Goal: Communication & Community: Answer question/provide support

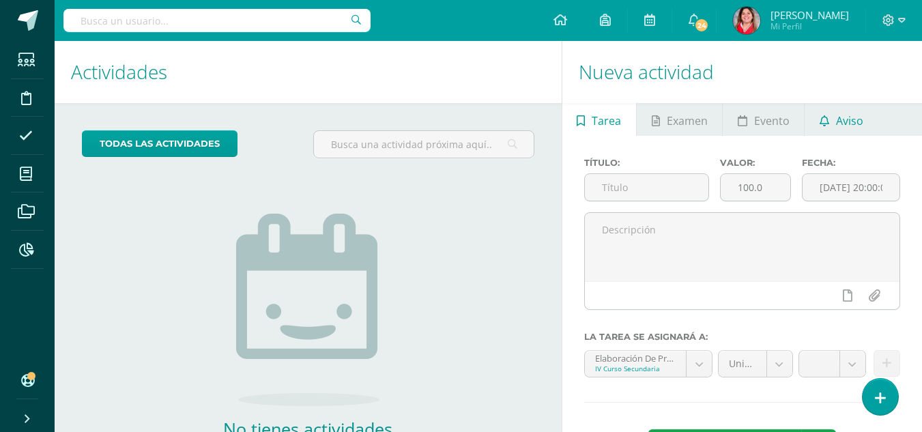
click at [852, 113] on span "Aviso" at bounding box center [849, 120] width 27 height 33
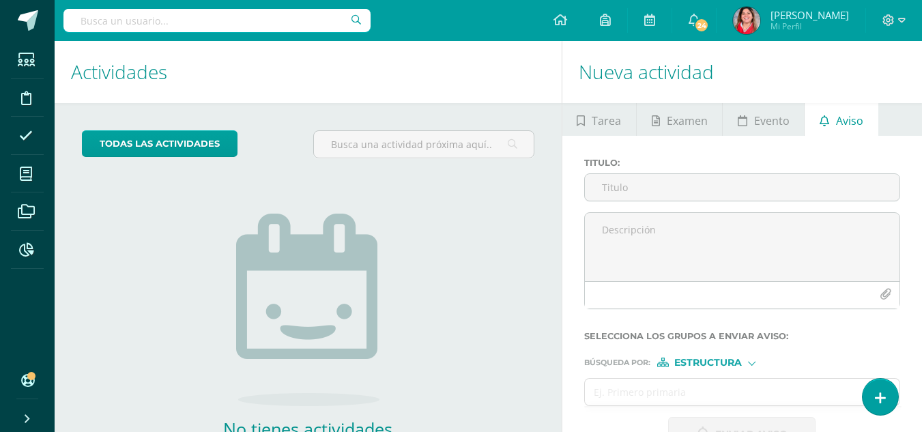
scroll to position [93, 0]
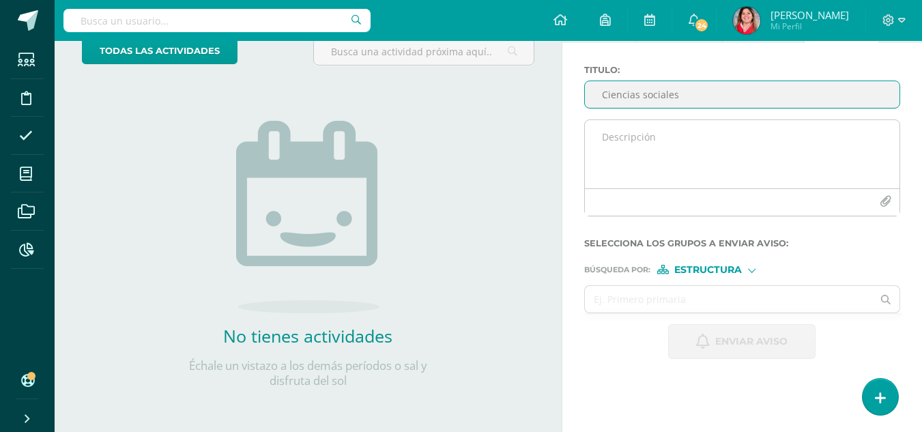
type input "Ciencias sociales"
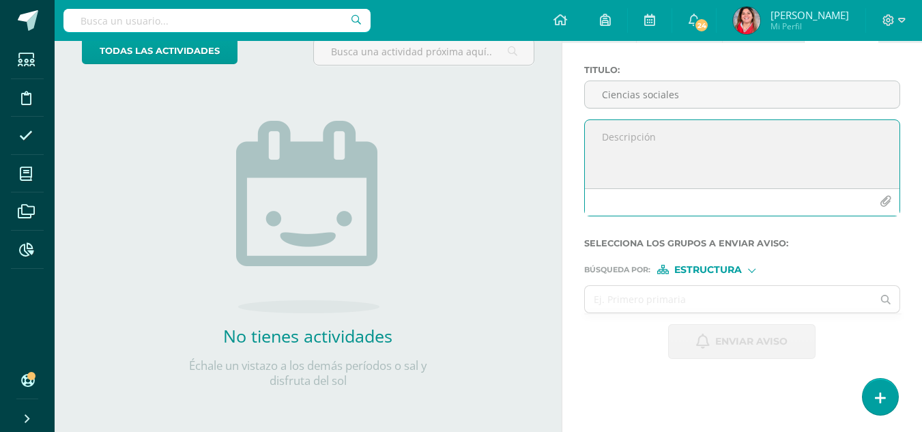
click at [688, 143] on textarea at bounding box center [742, 154] width 315 height 68
paste textarea "No ha forrado el cuaderno de color verde a pesar de los avisos que se han envia…"
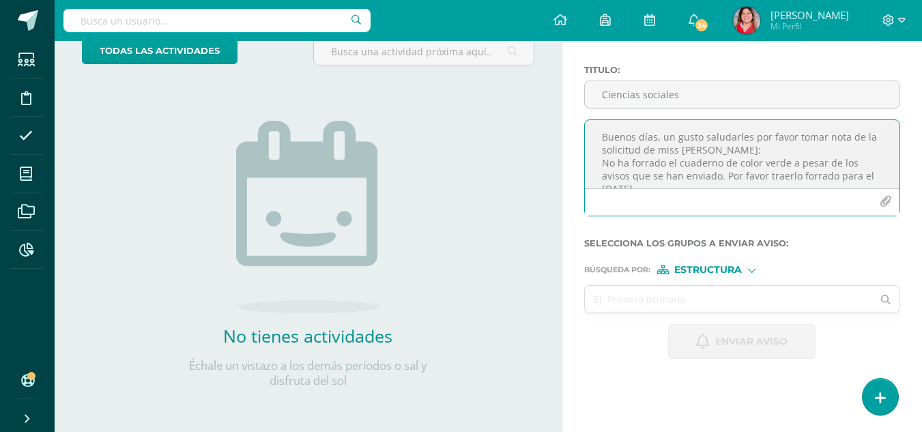
scroll to position [7, 0]
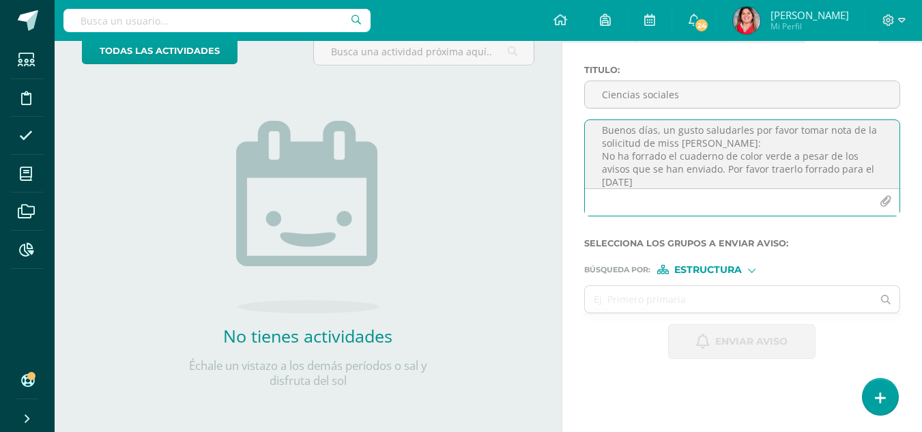
type textarea "Buenos días, un gusto saludarles por favor tomar nota de la solicitud de miss […"
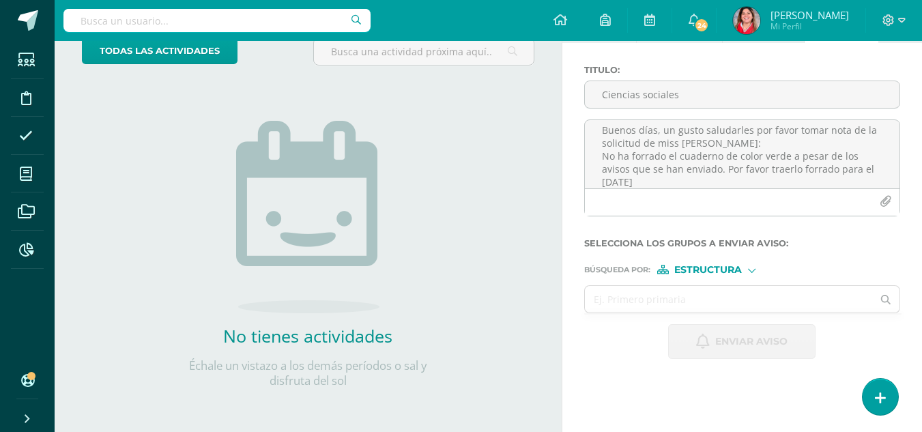
click at [753, 266] on div at bounding box center [752, 270] width 8 height 8
click at [730, 309] on span "Persona" at bounding box center [713, 306] width 49 height 8
click at [725, 306] on input "text" at bounding box center [729, 299] width 288 height 27
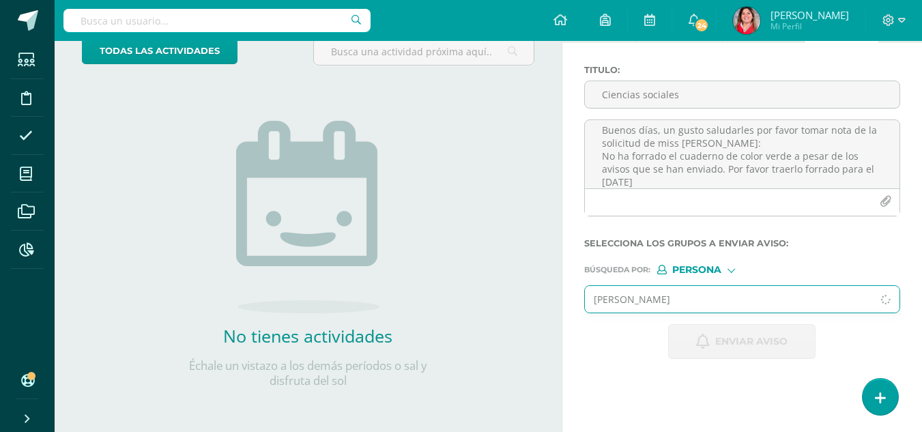
type input "[PERSON_NAME]"
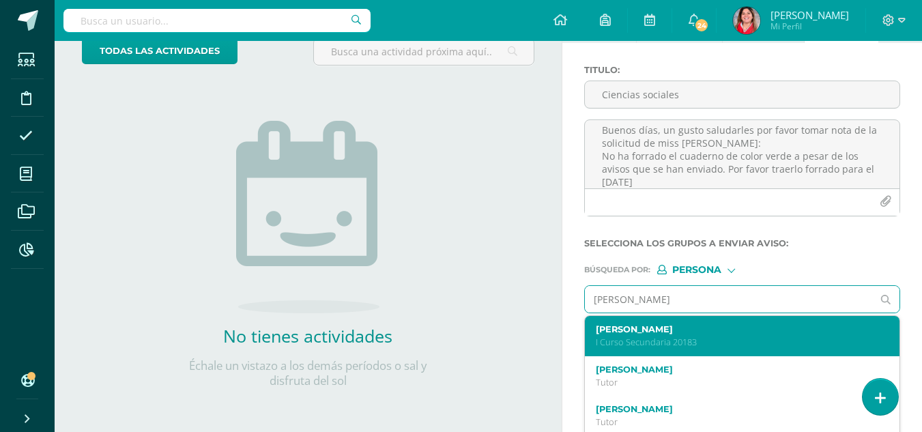
click at [698, 327] on label "[PERSON_NAME]" at bounding box center [736, 329] width 281 height 10
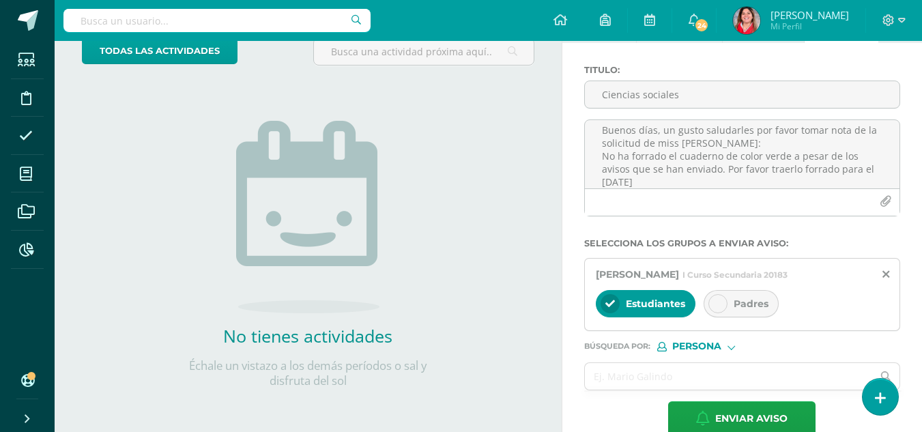
click at [717, 309] on div at bounding box center [718, 303] width 19 height 19
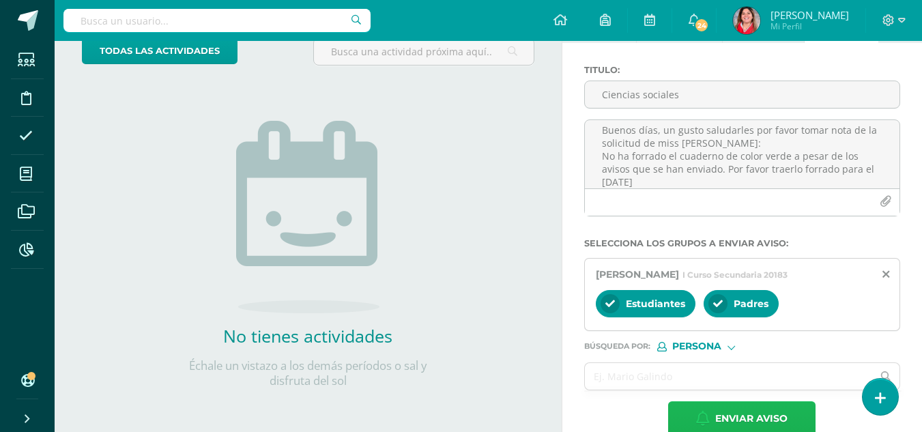
click at [763, 414] on span "Enviar aviso" at bounding box center [751, 418] width 72 height 33
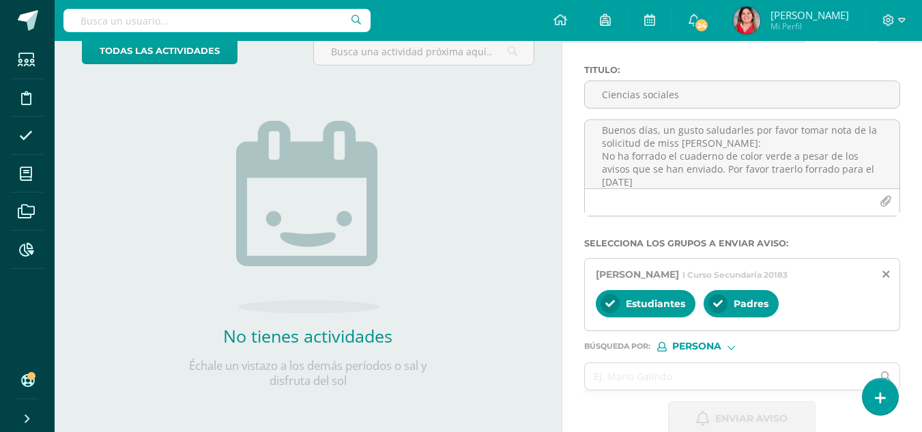
scroll to position [0, 0]
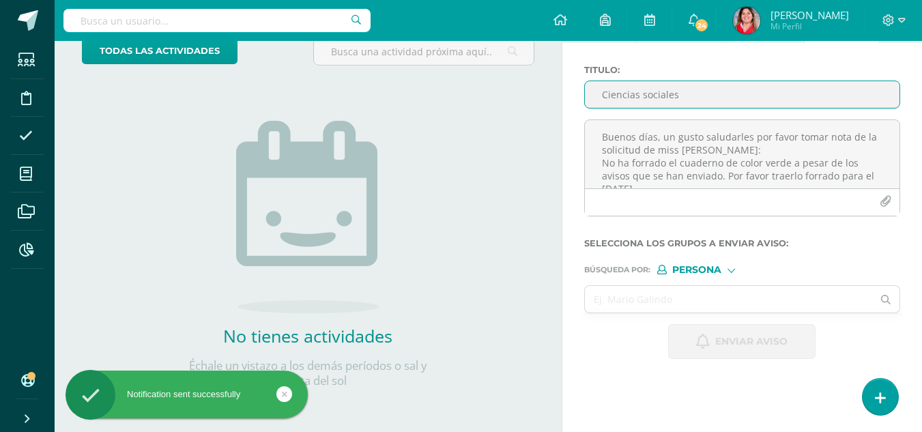
click at [623, 98] on input "Ciencias sociales" at bounding box center [742, 94] width 315 height 27
type input "c"
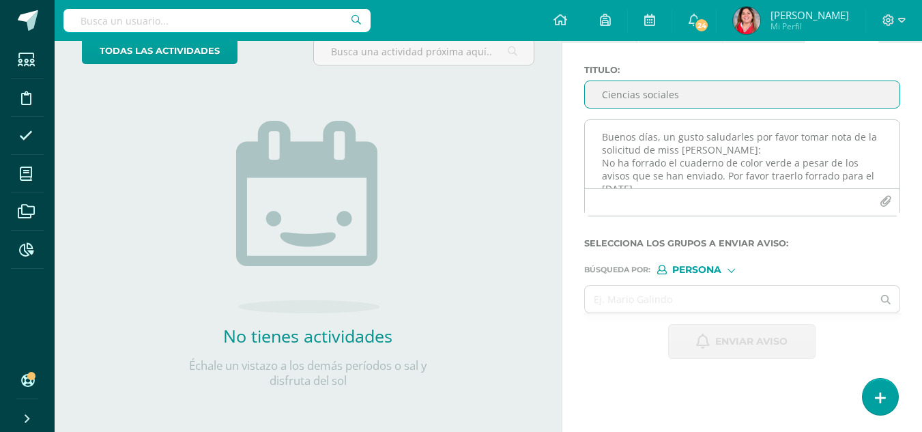
type input "Ciencias sociales"
click at [608, 136] on textarea "Buenos días, un gusto saludarles por favor tomar nota de la solicitud de miss […" at bounding box center [742, 154] width 315 height 68
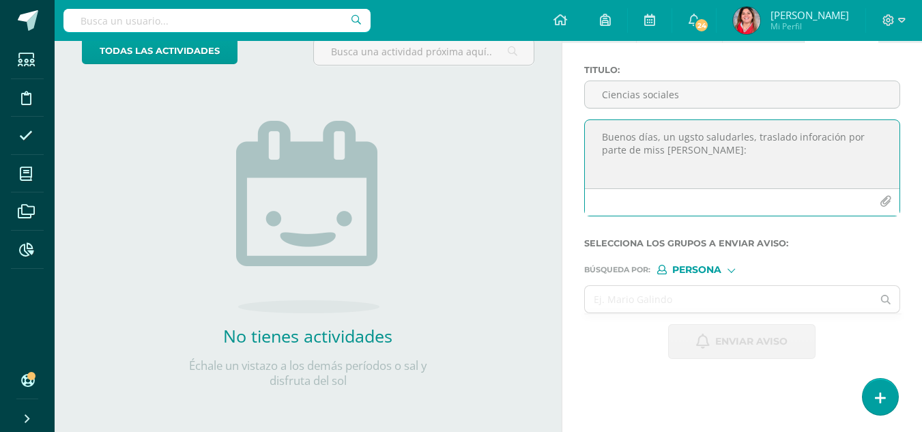
paste textarea "Es necesario comprar un folder de color verde para el folleto de geografía porq…"
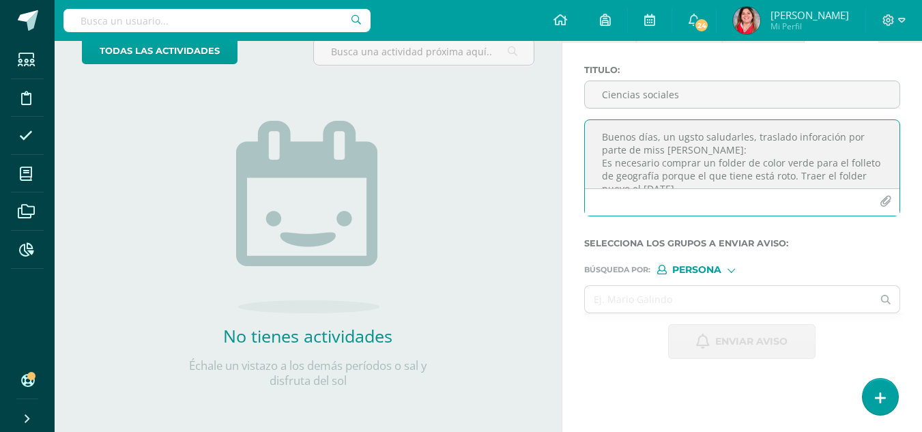
scroll to position [7, 0]
click at [692, 132] on textarea "Buenos días, un ugsto saludarles, traslado inforación por parte de miss [PERSON…" at bounding box center [742, 154] width 315 height 68
click at [696, 145] on textarea "Buenos días, un ugsto saludarles, traslado inforación por parte de miss [PERSON…" at bounding box center [742, 154] width 315 height 68
click at [699, 130] on textarea "Buenos días, un ugsto saludarles, traslado inforación por parte de miss [PERSON…" at bounding box center [742, 154] width 315 height 68
click at [812, 131] on textarea "Buenos días, un gusto saludarles, traslado inforación por parte de miss [PERSON…" at bounding box center [742, 154] width 315 height 68
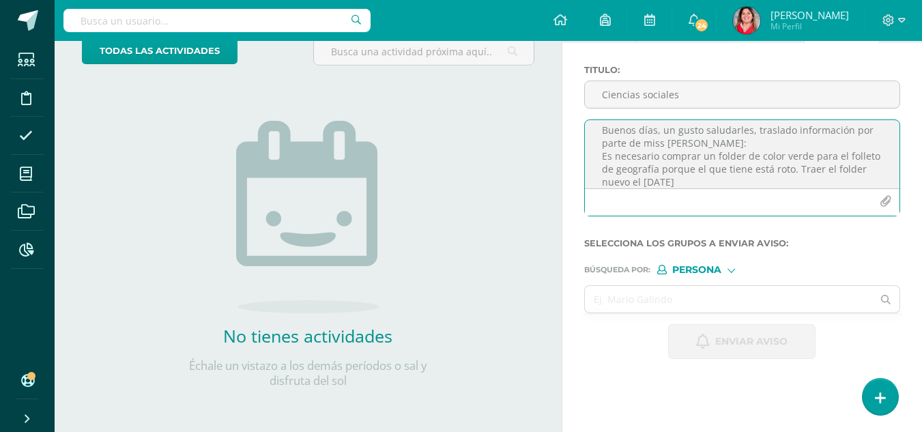
type textarea "Buenos días, un gusto saludarles, traslado información por parte de miss [PERSO…"
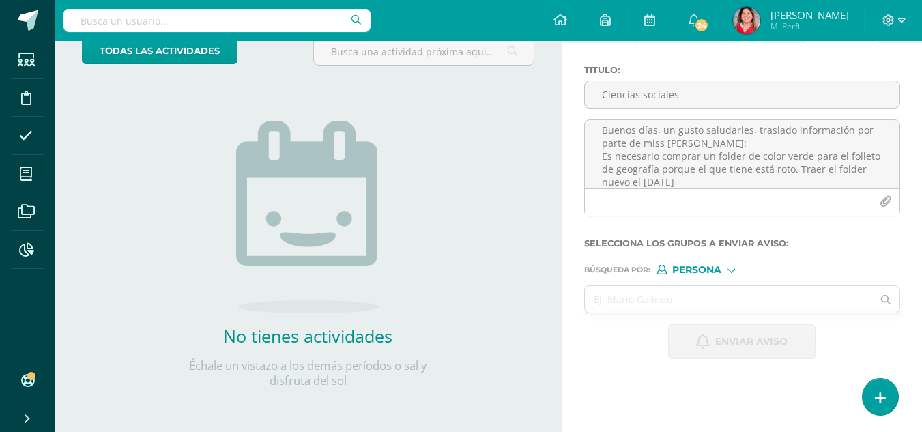
click at [709, 267] on span "Persona" at bounding box center [696, 270] width 49 height 8
click at [707, 303] on span "Persona" at bounding box center [713, 306] width 49 height 8
click at [700, 300] on input "text" at bounding box center [729, 299] width 288 height 27
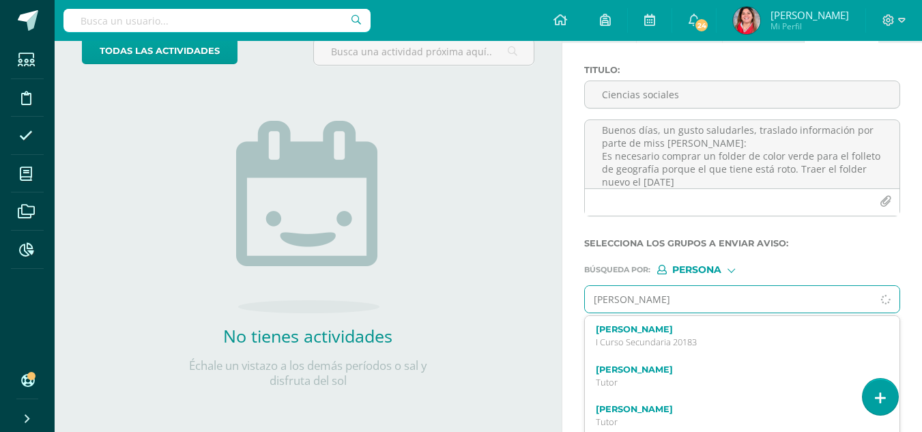
type input "[PERSON_NAME]"
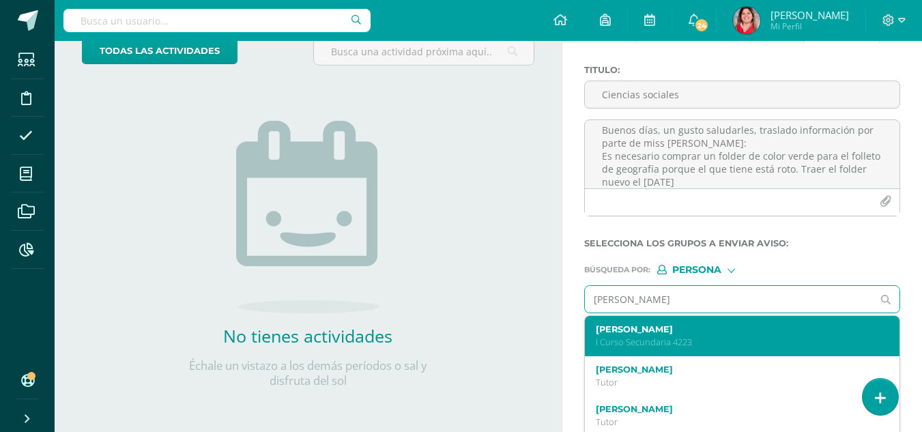
click at [662, 341] on p "I Curso Secundaria 4223" at bounding box center [736, 343] width 281 height 12
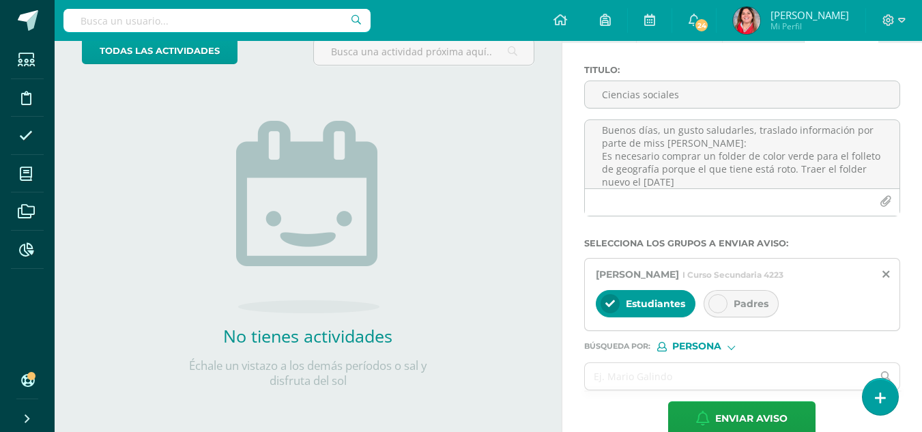
click at [719, 309] on div at bounding box center [718, 303] width 19 height 19
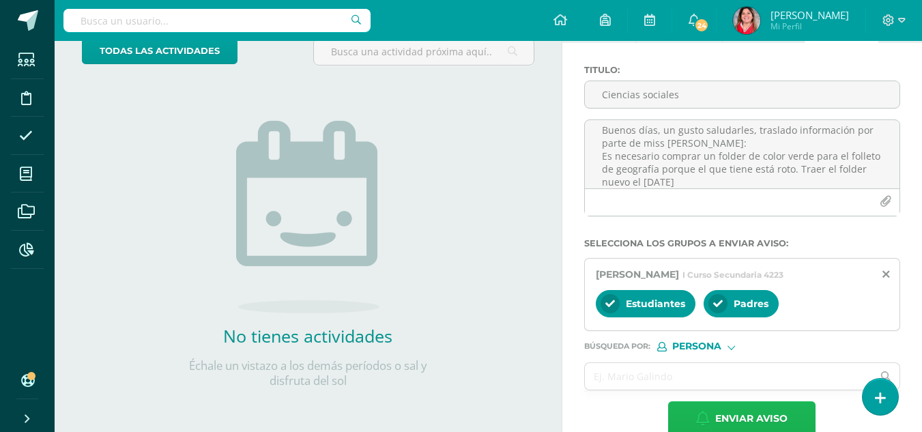
click at [719, 413] on span "Enviar aviso" at bounding box center [751, 418] width 72 height 33
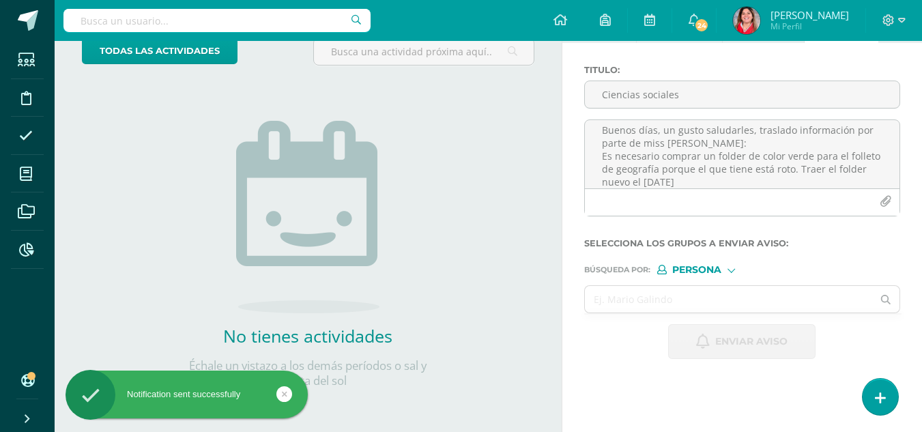
scroll to position [0, 0]
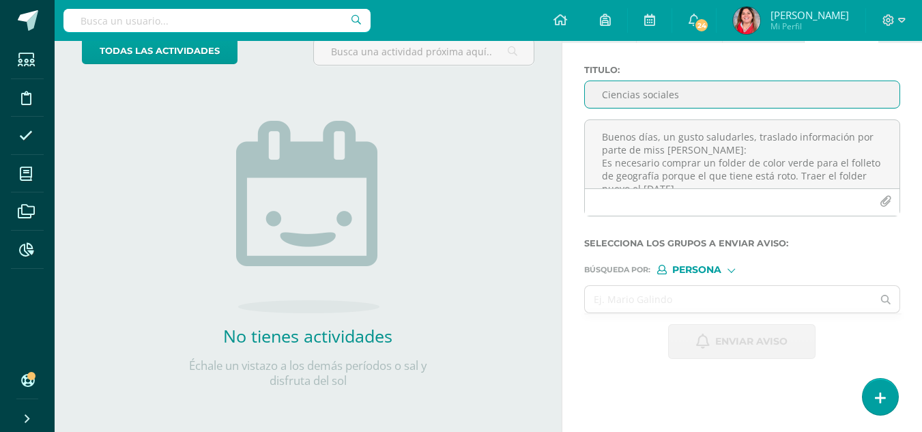
click at [679, 91] on input "Ciencias sociales" at bounding box center [742, 94] width 315 height 27
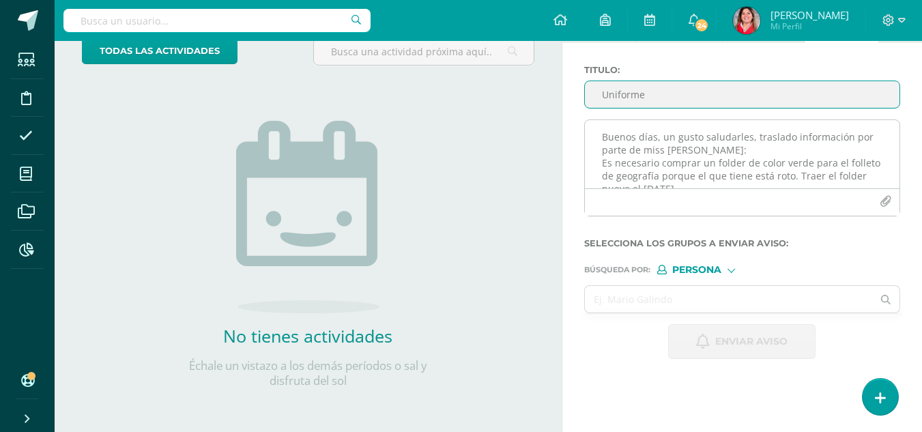
type input "Uniforme"
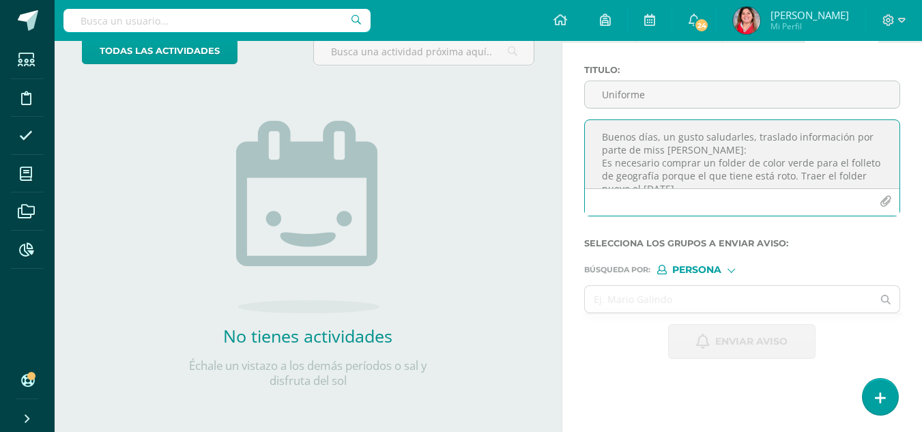
click at [631, 139] on textarea "Buenos días, un gusto saludarles, traslado información por parte de miss [PERSO…" at bounding box center [742, 154] width 315 height 68
click at [814, 126] on textarea "Buenos días padres de familia, es un gusto saludarles, quiero solicitar su apoy…" at bounding box center [742, 154] width 315 height 68
click at [763, 153] on textarea "Buenos días padres de familia, es un gusto saludarles, quiero solicitar su apoy…" at bounding box center [742, 154] width 315 height 68
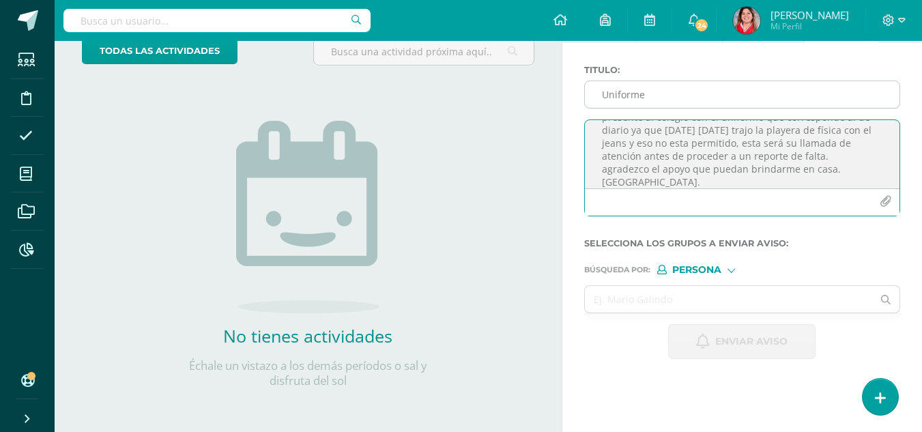
type textarea "Buenos días padres de familia, es un gusto saludarles, quiero solicitar su apoy…"
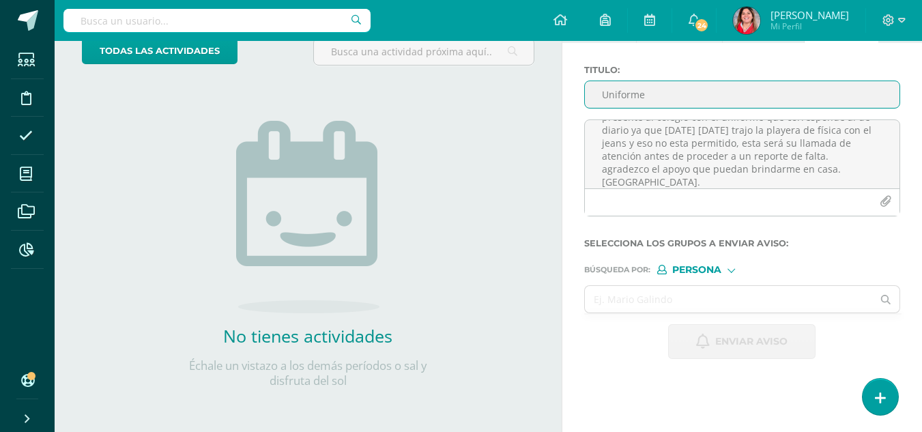
click at [601, 92] on input "Uniforme" at bounding box center [742, 94] width 315 height 27
type input "Llamada de atención por Uniforme"
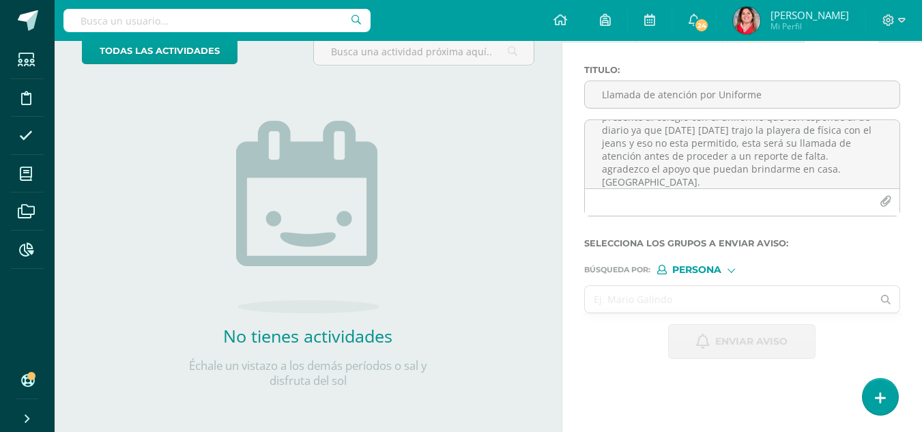
click at [741, 300] on input "text" at bounding box center [729, 299] width 288 height 27
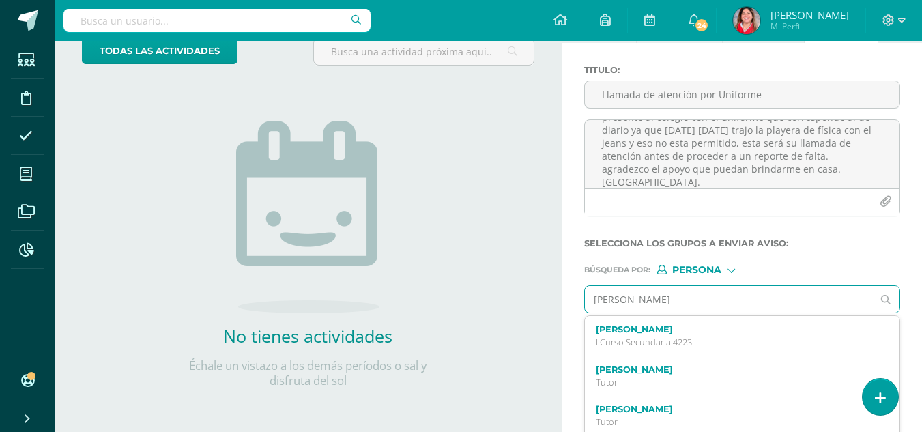
type input "[PERSON_NAME]"
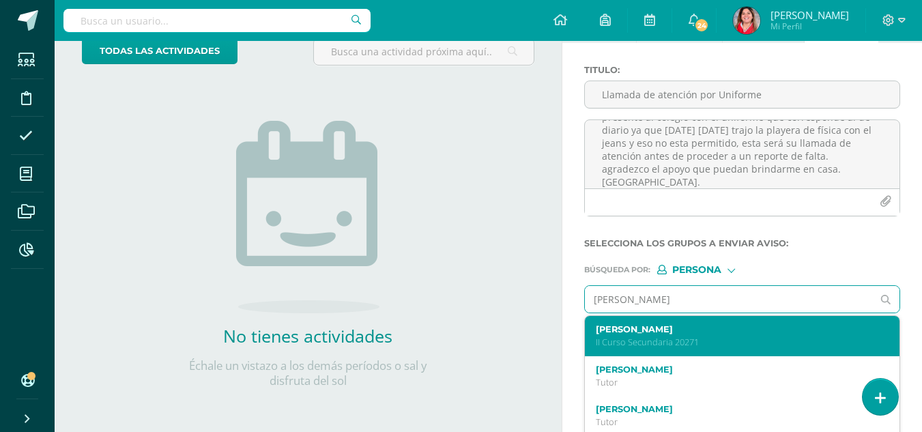
click at [728, 341] on p "II Curso Secundaria 20271" at bounding box center [736, 343] width 281 height 12
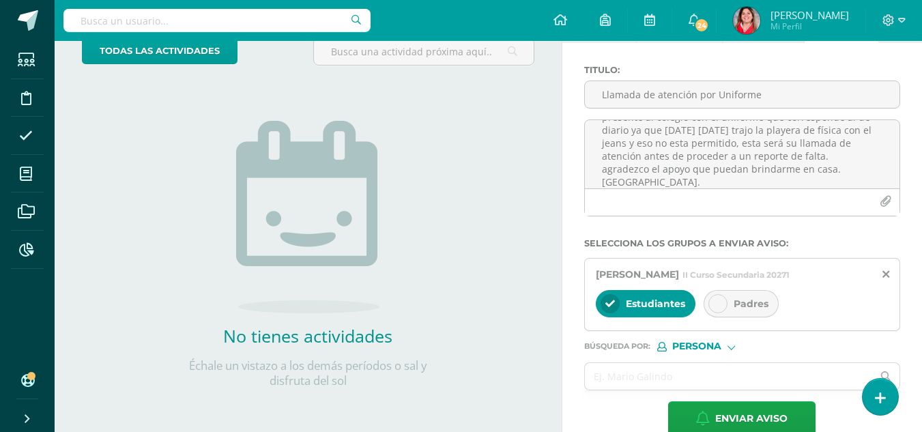
click at [727, 302] on div at bounding box center [718, 303] width 19 height 19
click at [717, 375] on input "text" at bounding box center [729, 376] width 288 height 27
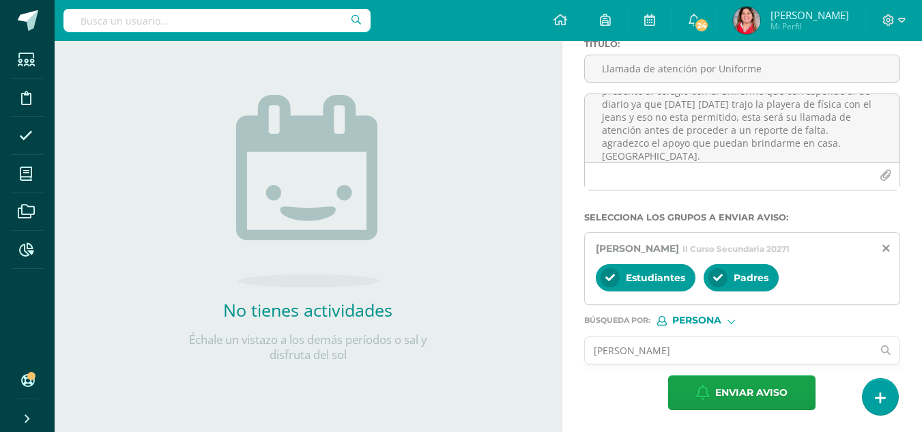
click at [651, 350] on input "[PERSON_NAME]" at bounding box center [729, 350] width 288 height 27
click at [655, 352] on input "[PERSON_NAME]" at bounding box center [729, 350] width 288 height 27
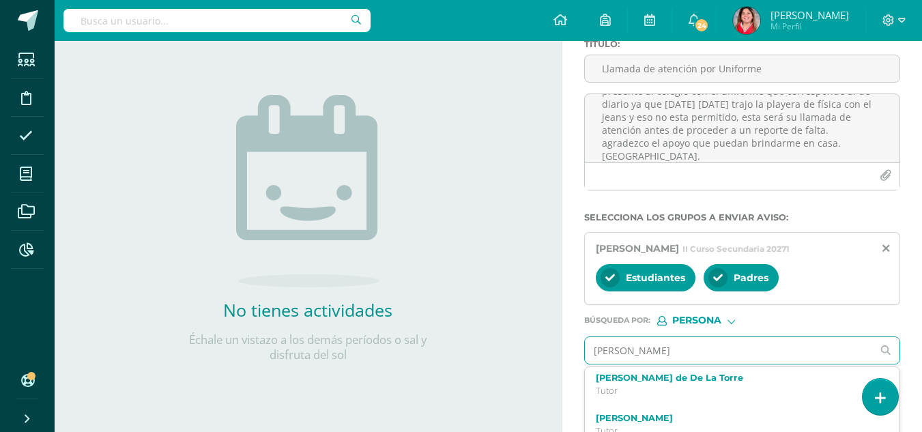
scroll to position [317, 0]
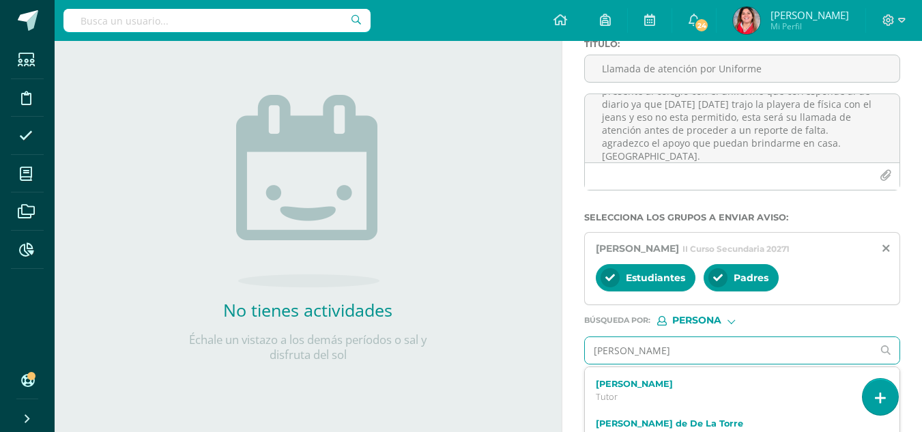
click at [774, 354] on input "[PERSON_NAME]" at bounding box center [729, 350] width 288 height 27
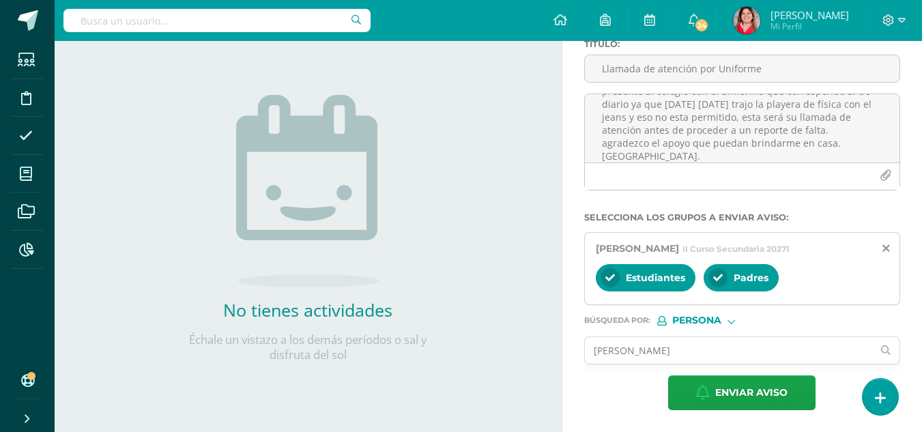
click at [885, 319] on label "Búsqueda por : Persona Estructura Persona" at bounding box center [742, 321] width 316 height 10
click at [696, 360] on input "[PERSON_NAME]" at bounding box center [729, 350] width 288 height 27
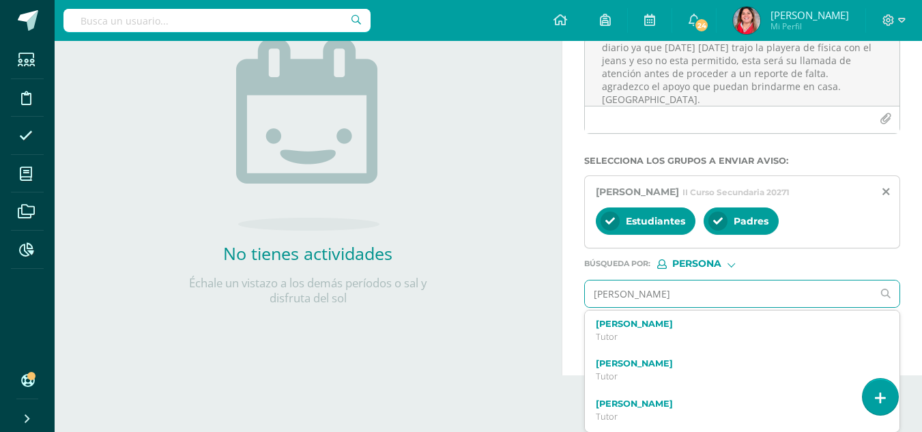
scroll to position [239, 0]
type input "m"
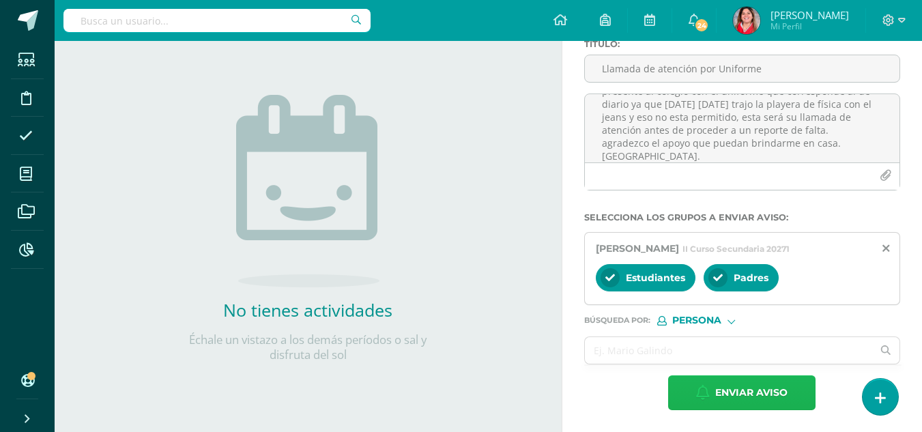
click at [731, 390] on span "Enviar aviso" at bounding box center [751, 392] width 72 height 33
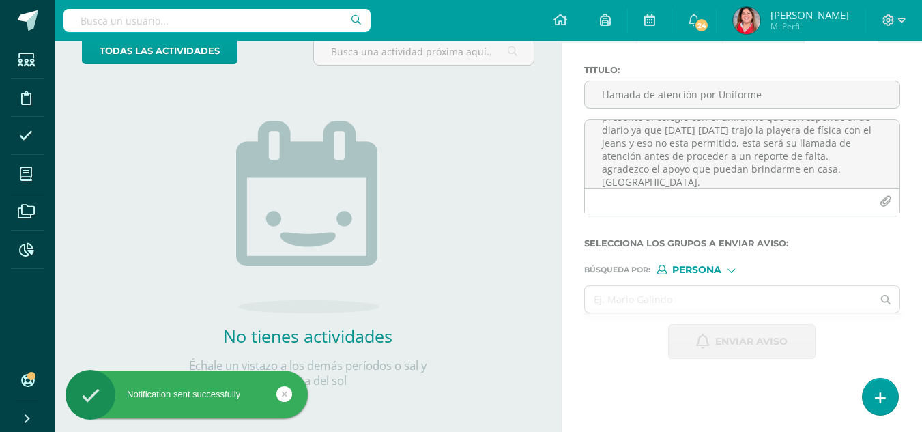
scroll to position [0, 0]
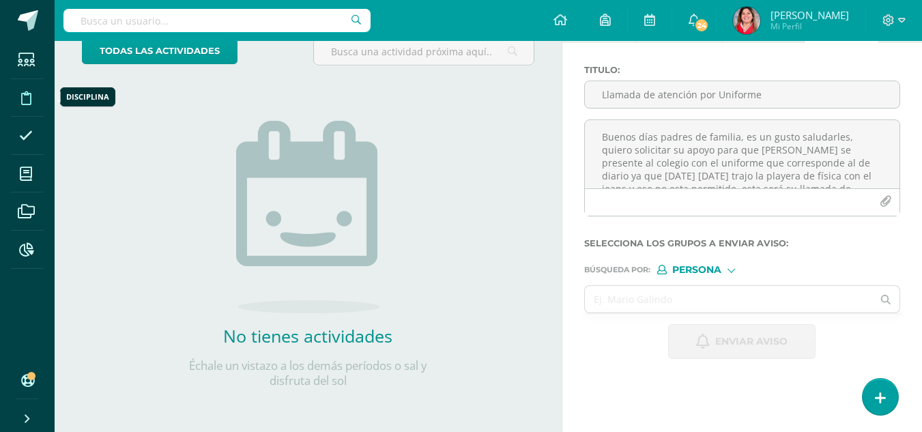
click at [24, 100] on icon at bounding box center [26, 98] width 10 height 14
